Goal: Task Accomplishment & Management: Manage account settings

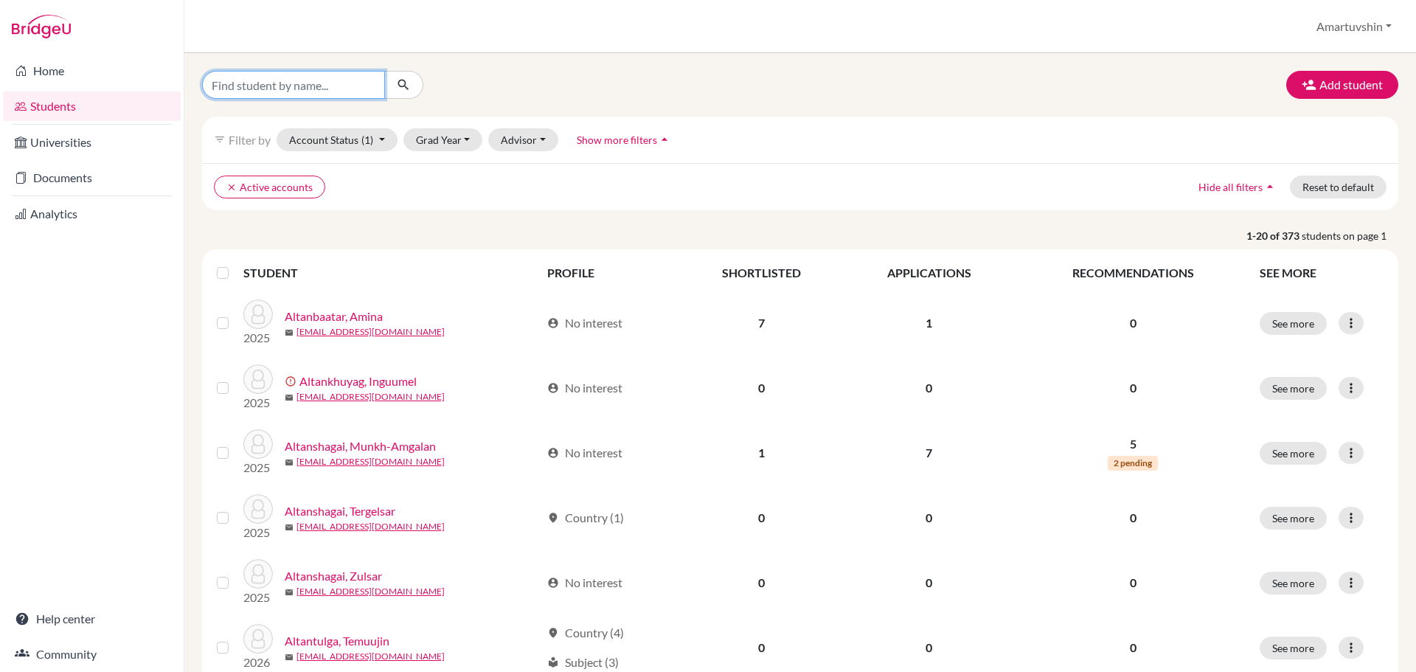
click at [295, 81] on input "Find student by name..." at bounding box center [293, 85] width 183 height 28
click at [301, 86] on input "enkh-amgalan\" at bounding box center [293, 85] width 183 height 28
type input "enkh-amgalan"
click button "submit" at bounding box center [403, 85] width 39 height 28
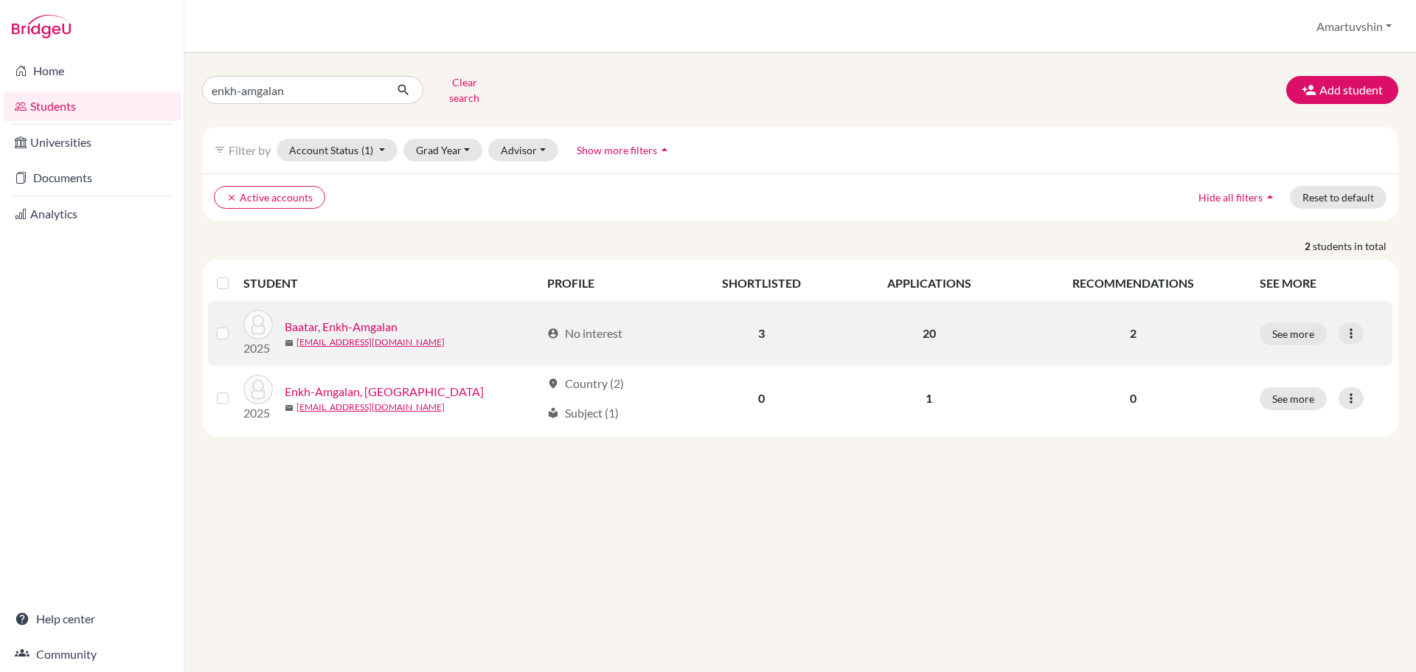
click at [322, 318] on link "Baatar, Enkh-Amgalan" at bounding box center [341, 327] width 113 height 18
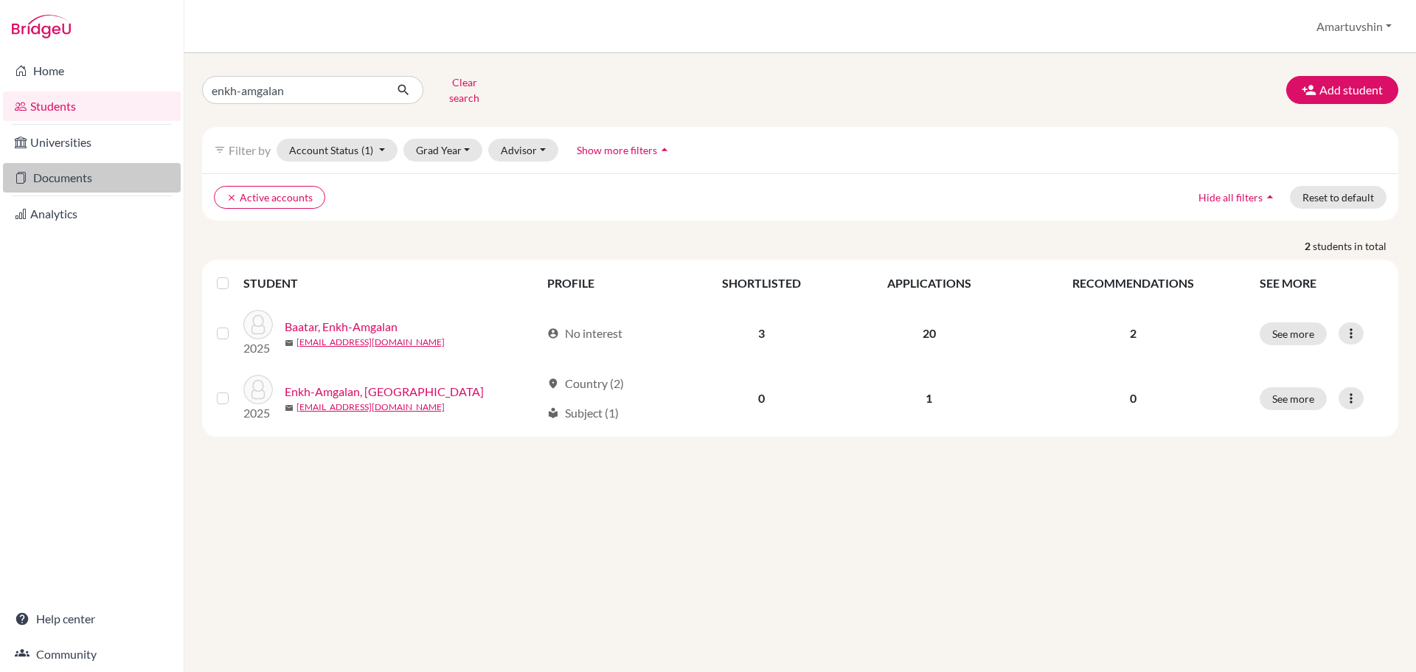
click at [77, 167] on link "Documents" at bounding box center [92, 177] width 178 height 29
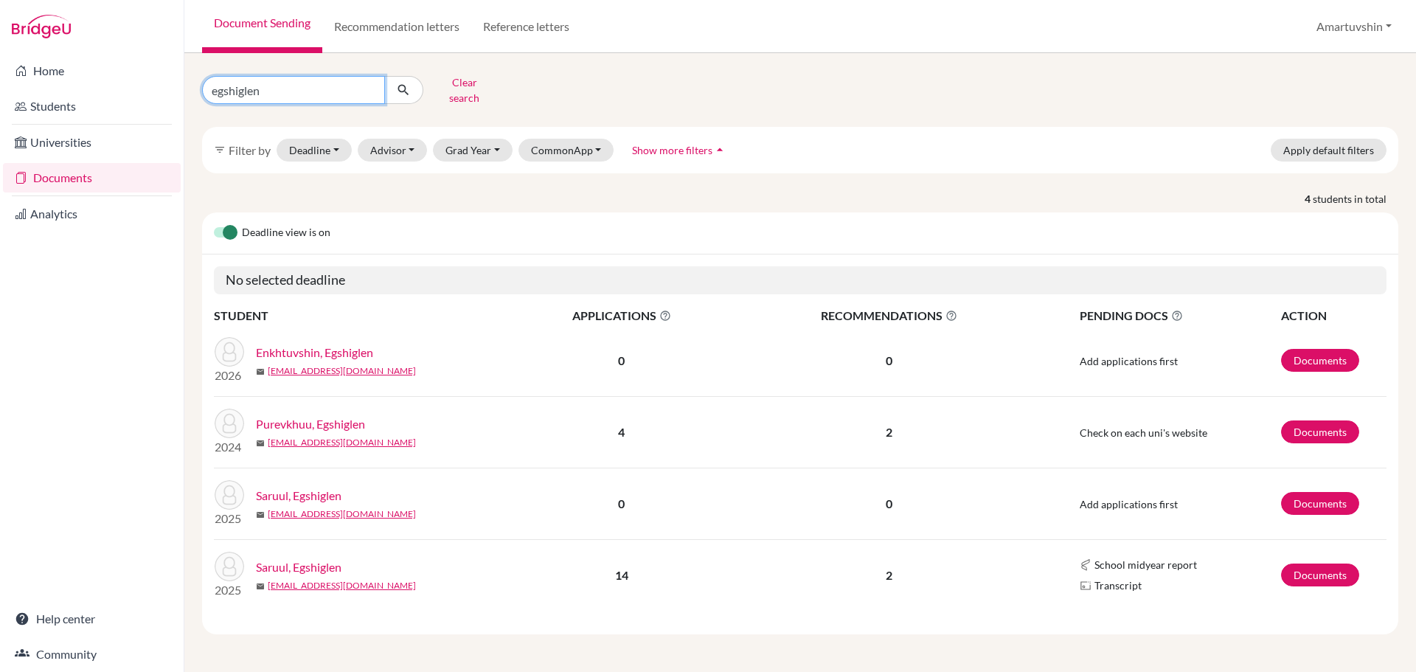
click at [308, 79] on input "egshiglen" at bounding box center [293, 90] width 183 height 28
type input "enkh-amgalan"
click at [396, 88] on icon "submit" at bounding box center [403, 90] width 15 height 15
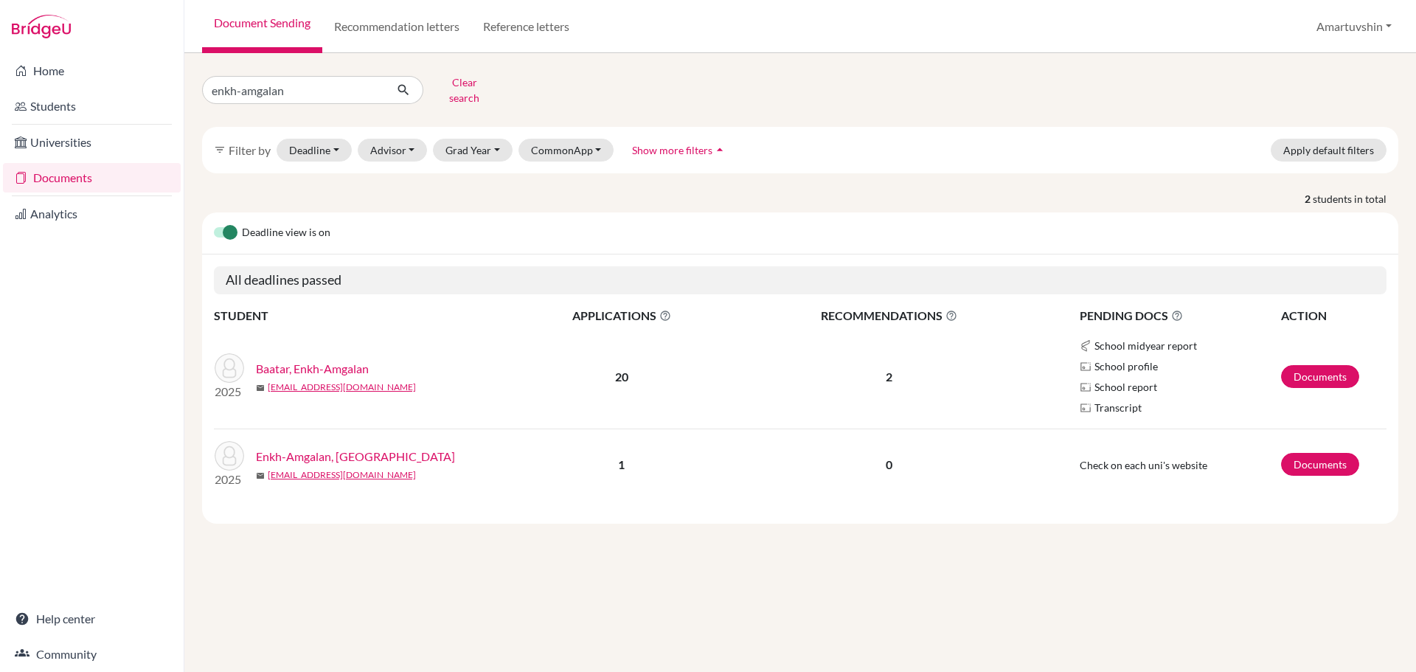
click at [333, 360] on link "Baatar, Enkh-Amgalan" at bounding box center [312, 369] width 113 height 18
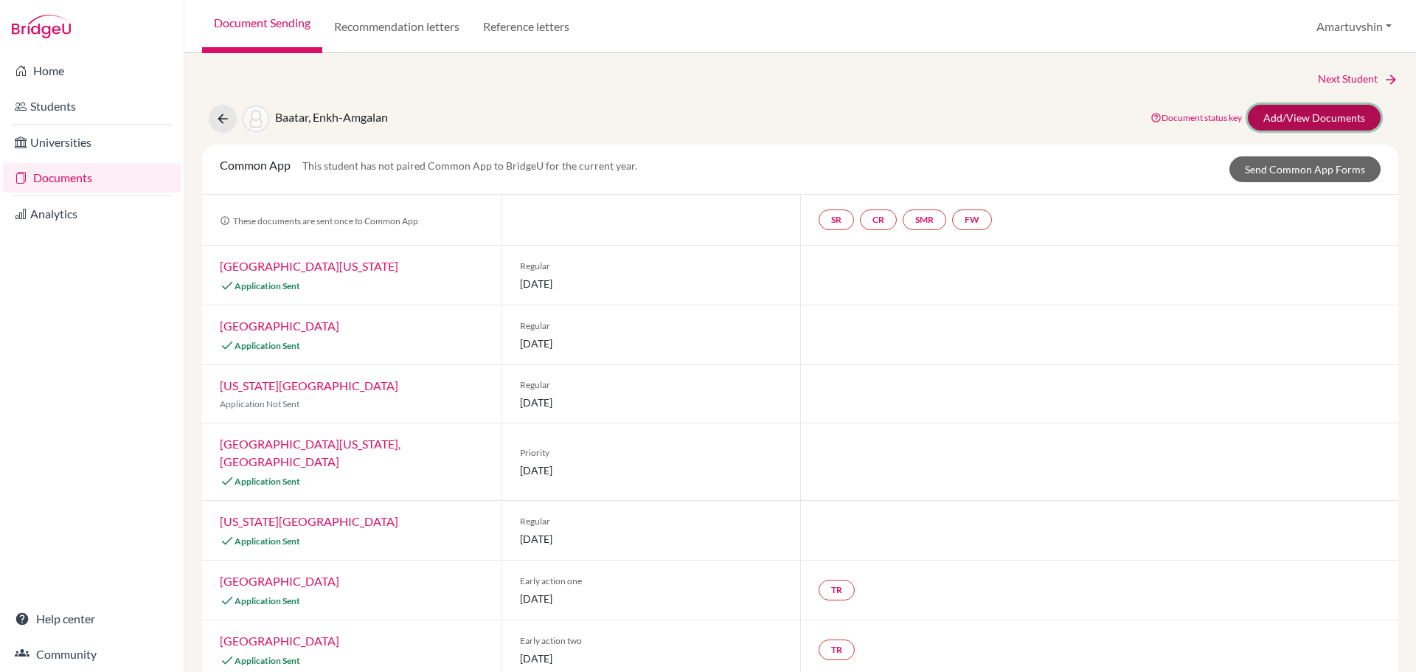
click at [1312, 122] on link "Add/View Documents" at bounding box center [1314, 118] width 133 height 26
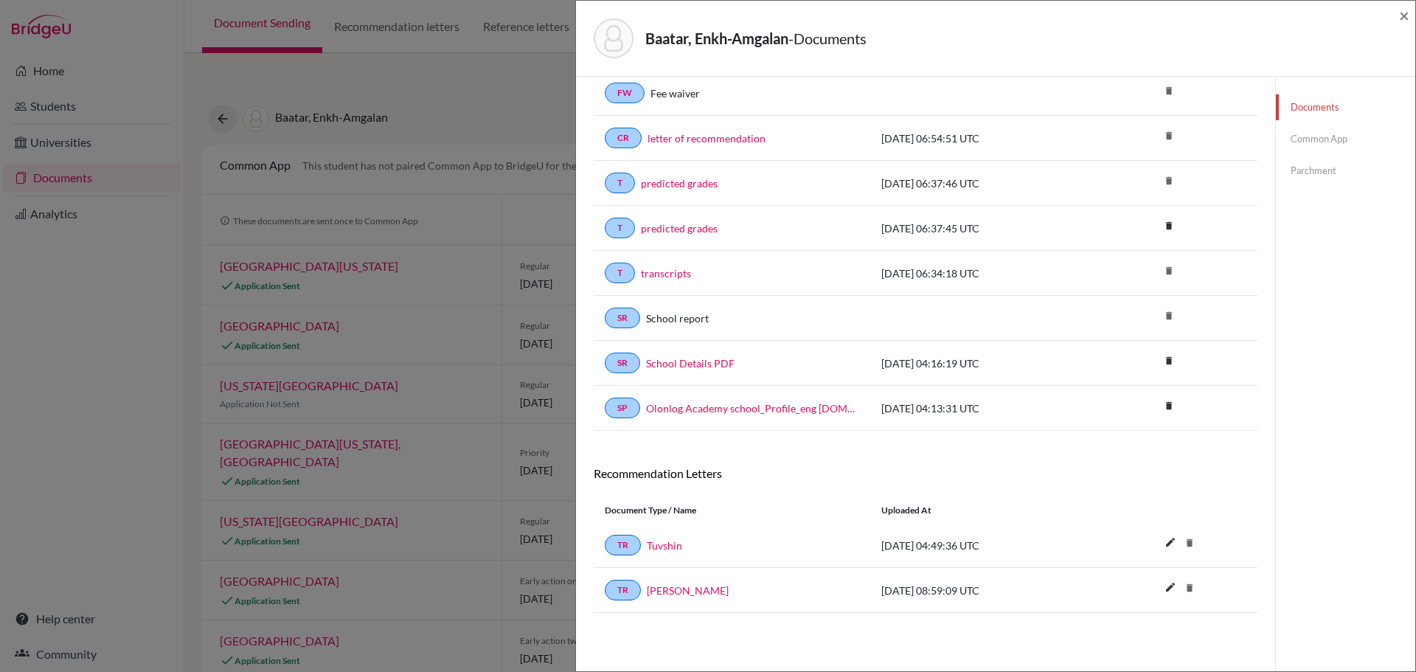
scroll to position [77, 0]
click at [664, 546] on link "Tuvshin" at bounding box center [664, 545] width 35 height 15
click at [710, 590] on link "Battsengel Baasanjav" at bounding box center [688, 590] width 82 height 15
click at [514, 378] on div "Baatar, Enkh-Amgalan - Documents × Documents note_add Add Document Document typ…" at bounding box center [708, 336] width 1416 height 672
click at [1403, 18] on span "×" at bounding box center [1404, 14] width 10 height 21
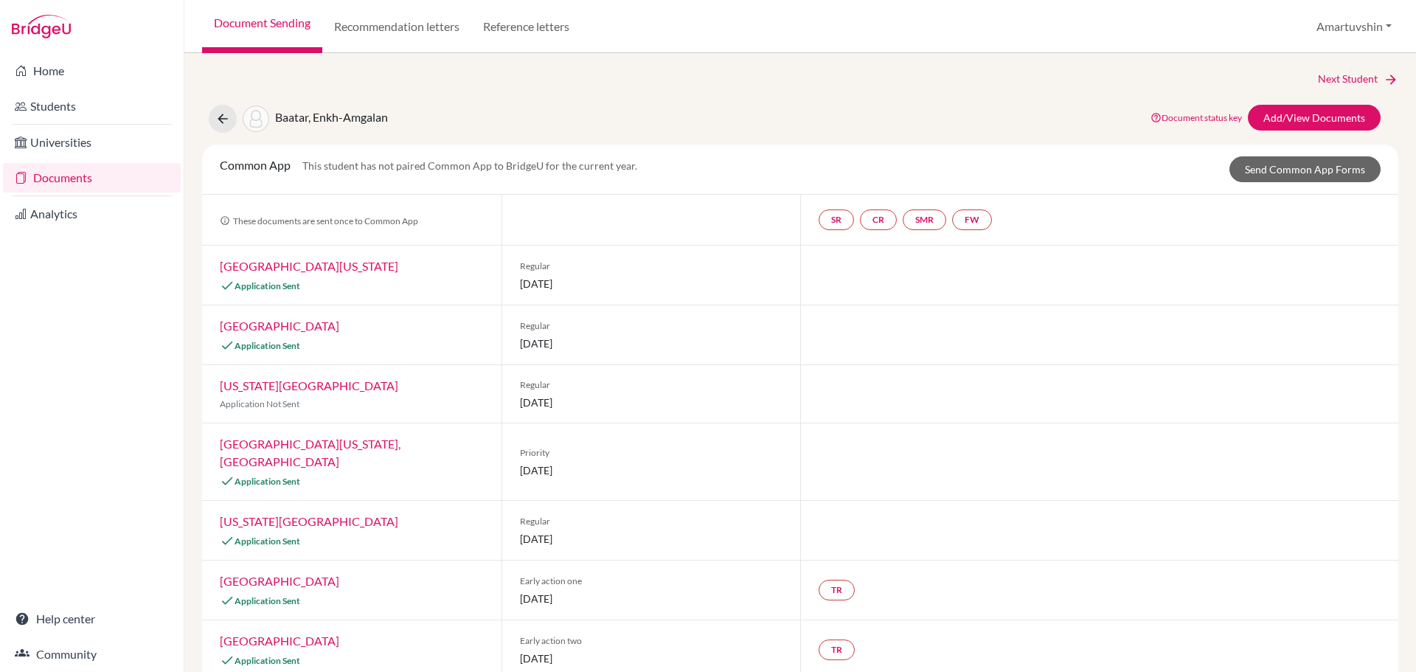
click at [771, 125] on div "Baatar, Enkh-Amgalan Document status key TR Requirement. Document not uploaded …" at bounding box center [800, 119] width 1218 height 28
